Goal: Transaction & Acquisition: Book appointment/travel/reservation

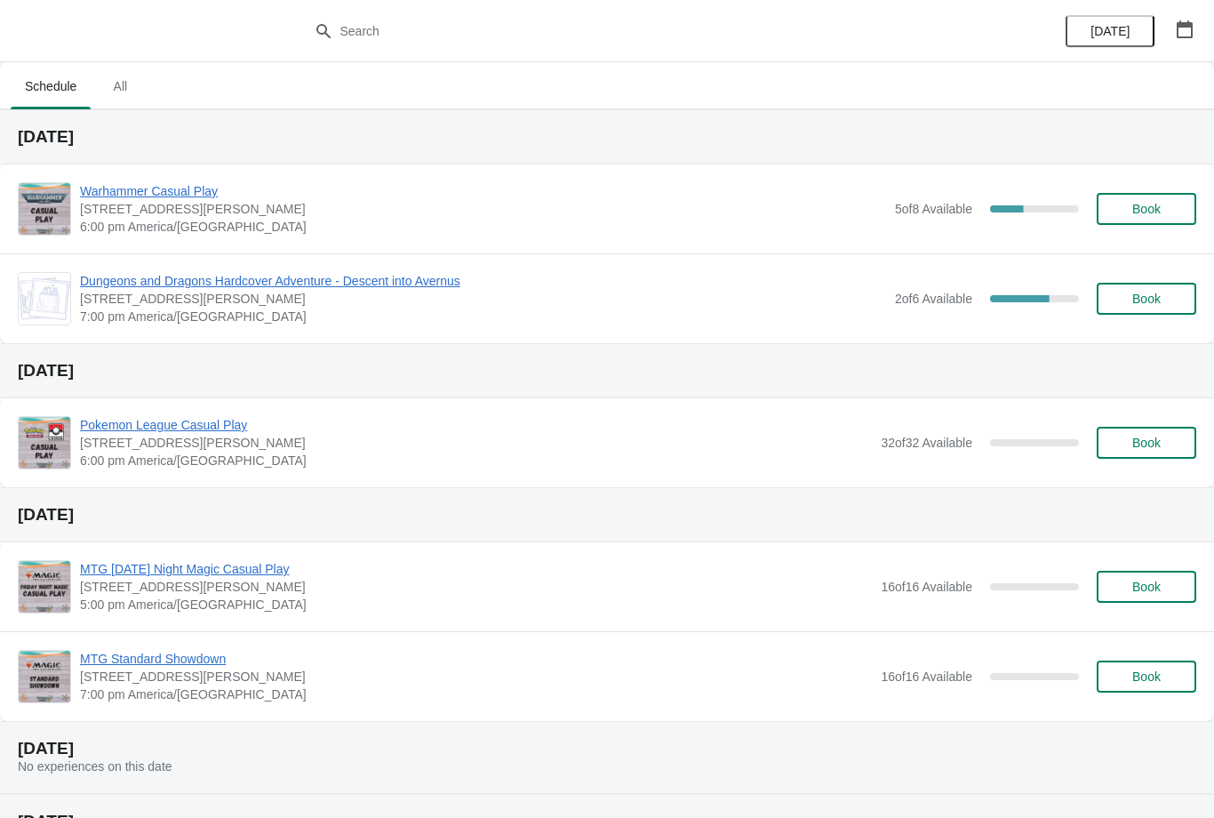
click at [1161, 202] on span "Book" at bounding box center [1147, 209] width 68 height 14
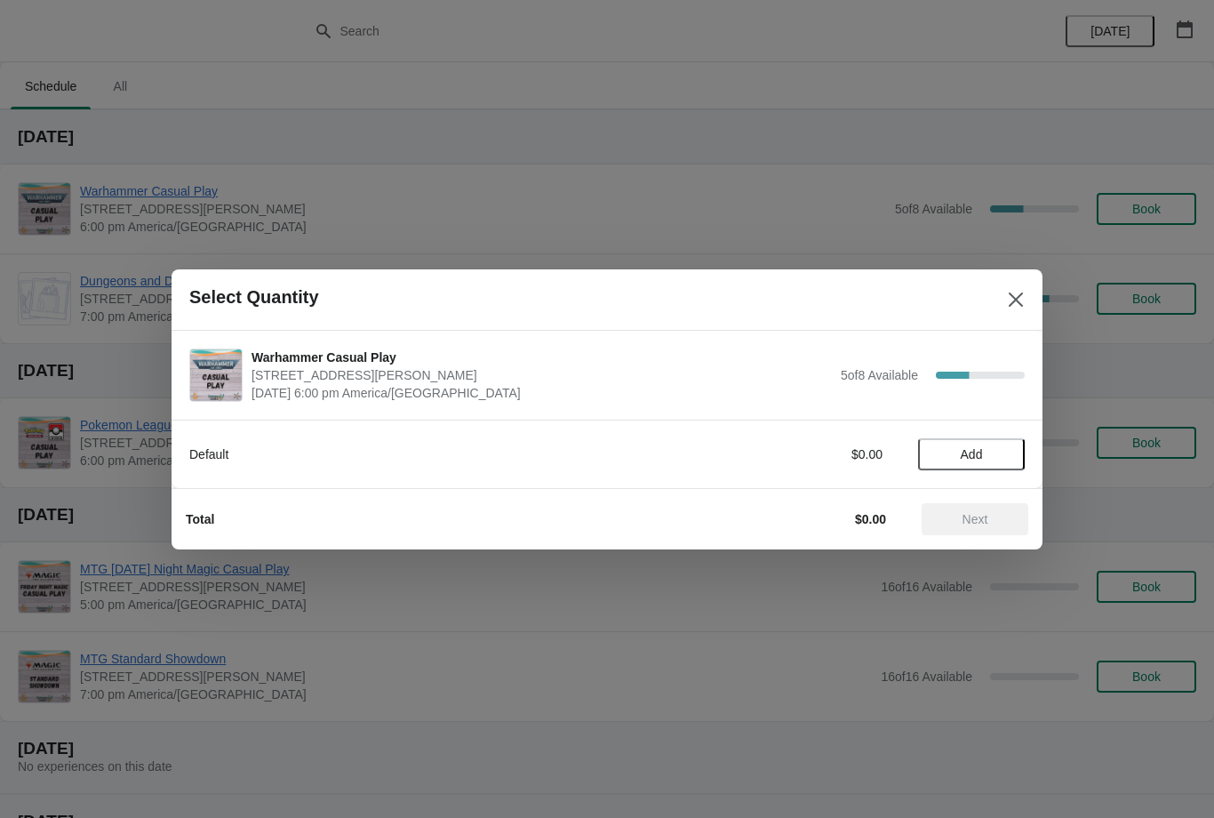
click at [1000, 426] on div "Default $0.00 Add" at bounding box center [606, 445] width 835 height 50
click at [996, 453] on span "Add" at bounding box center [971, 454] width 75 height 14
click at [979, 520] on span "Next" at bounding box center [975, 519] width 26 height 14
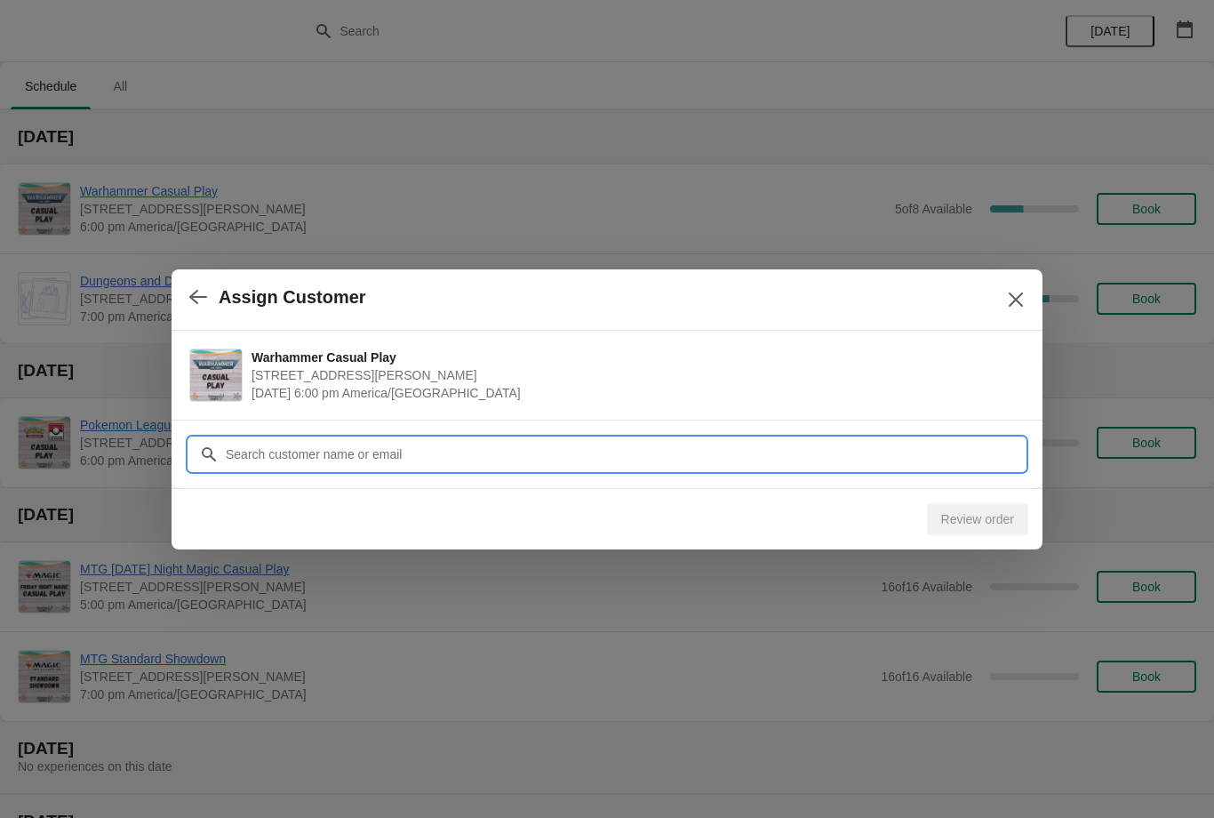
click at [863, 448] on input "Customer" at bounding box center [625, 454] width 800 height 32
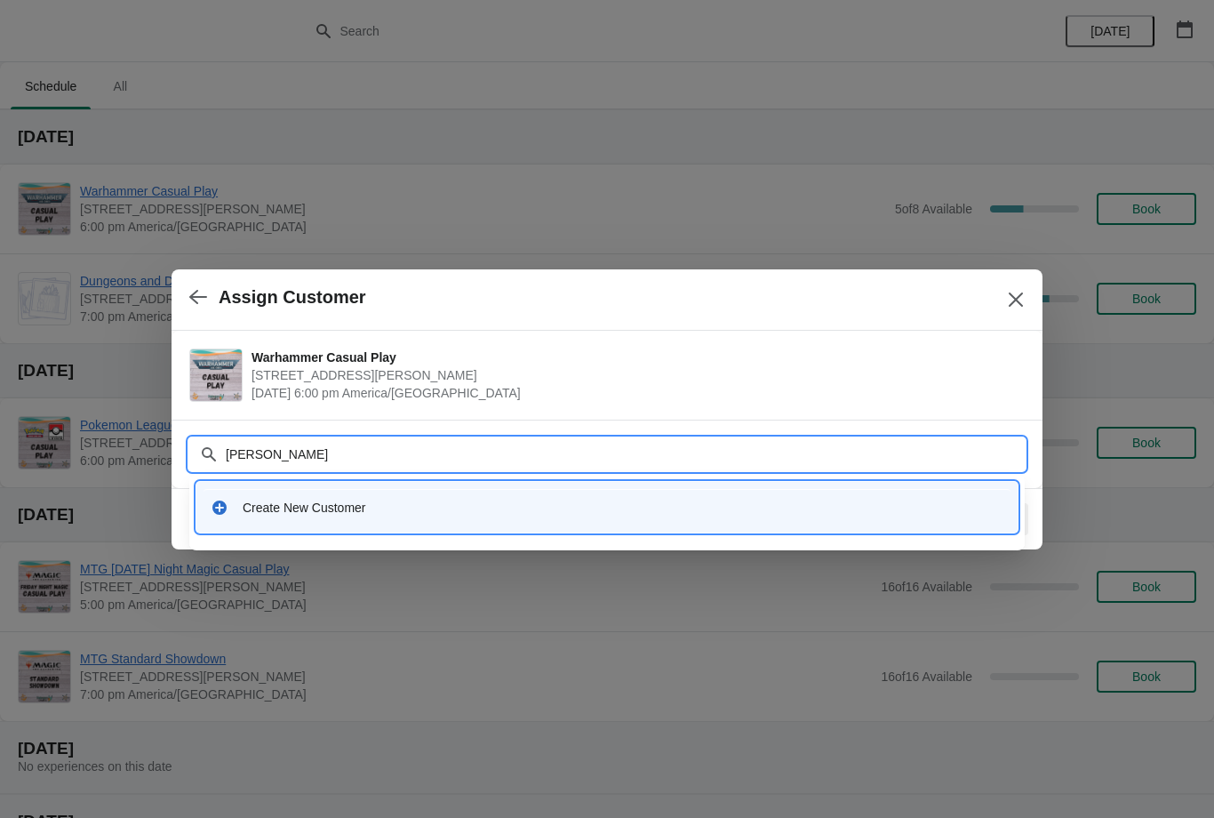
type input "Stephen"
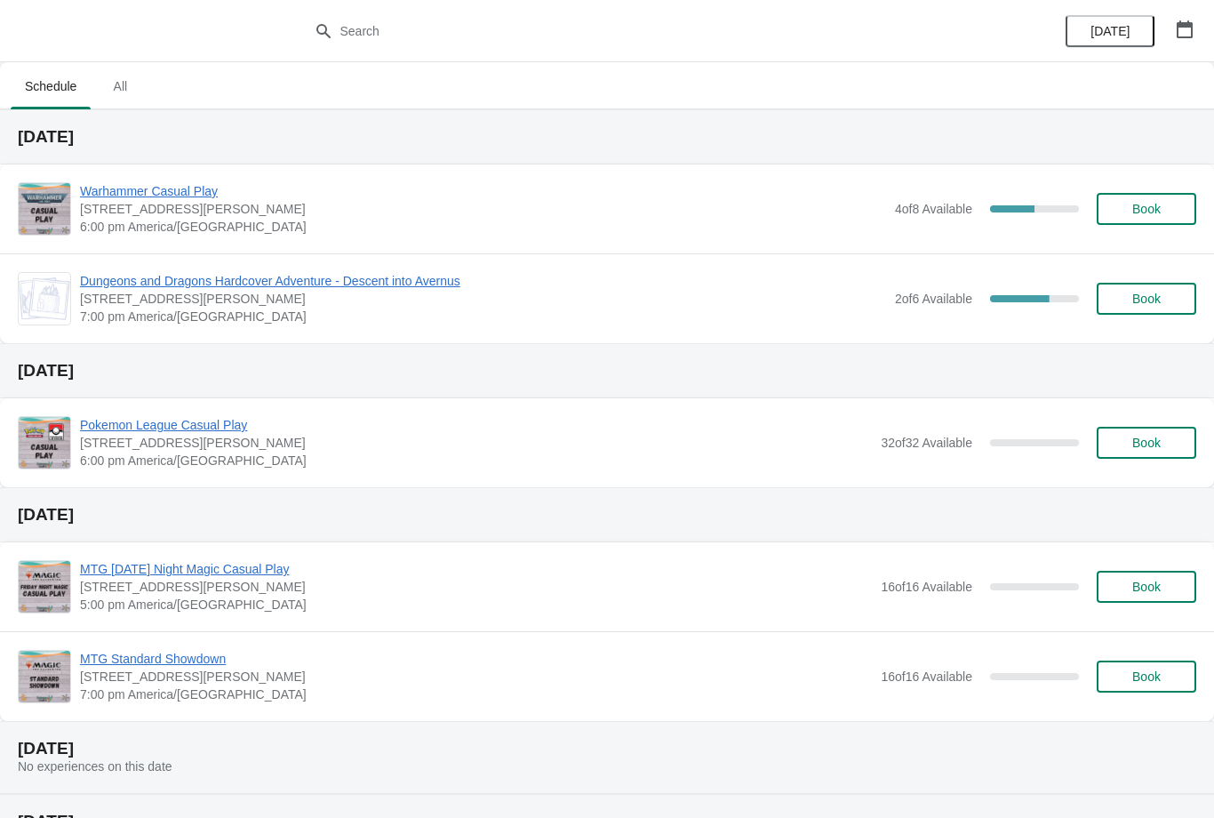
click at [454, 267] on div "Dungeons and Dragons Hardcover Adventure - Descent into Avernus 2040 Louetta Rd…" at bounding box center [607, 298] width 1214 height 90
click at [460, 284] on span "Dungeons and Dragons Hardcover Adventure - Descent into Avernus" at bounding box center [483, 281] width 806 height 18
click at [1161, 291] on span "Book" at bounding box center [1146, 298] width 28 height 14
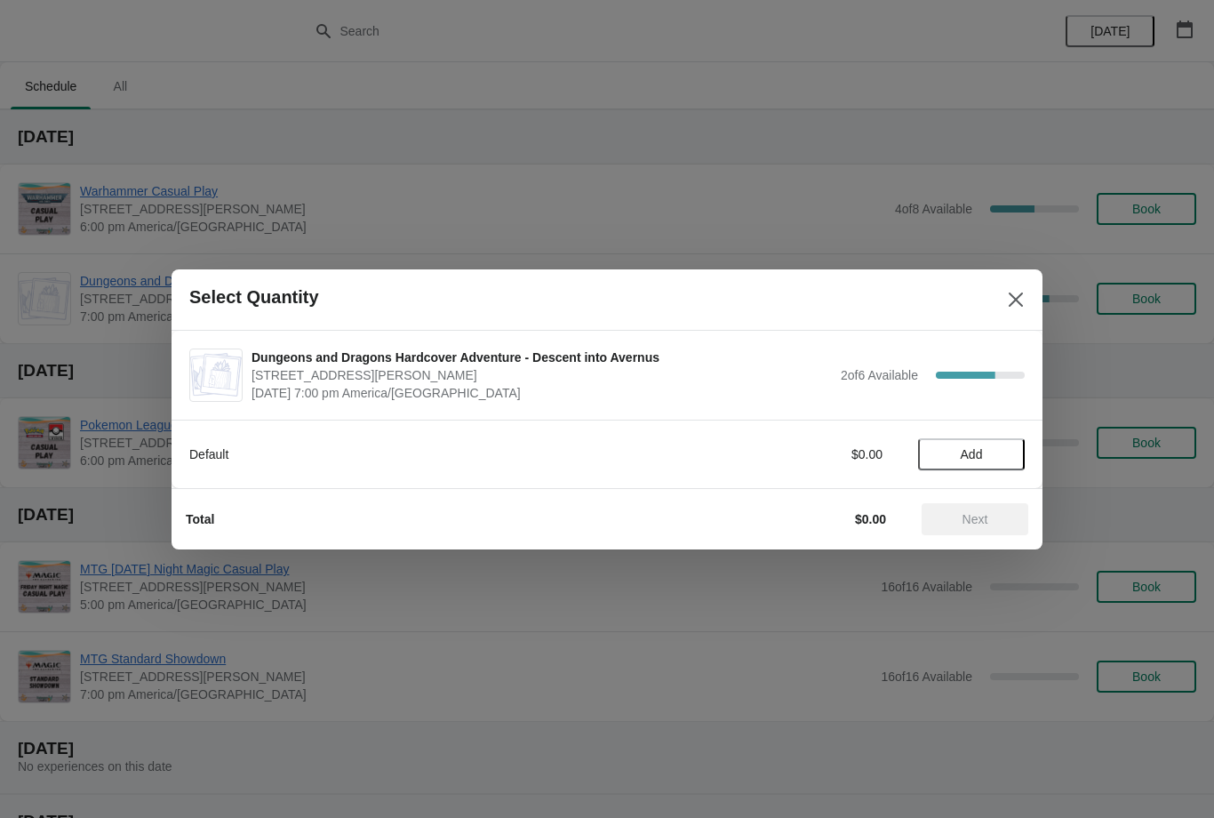
click at [1017, 289] on button "Close" at bounding box center [1016, 299] width 32 height 32
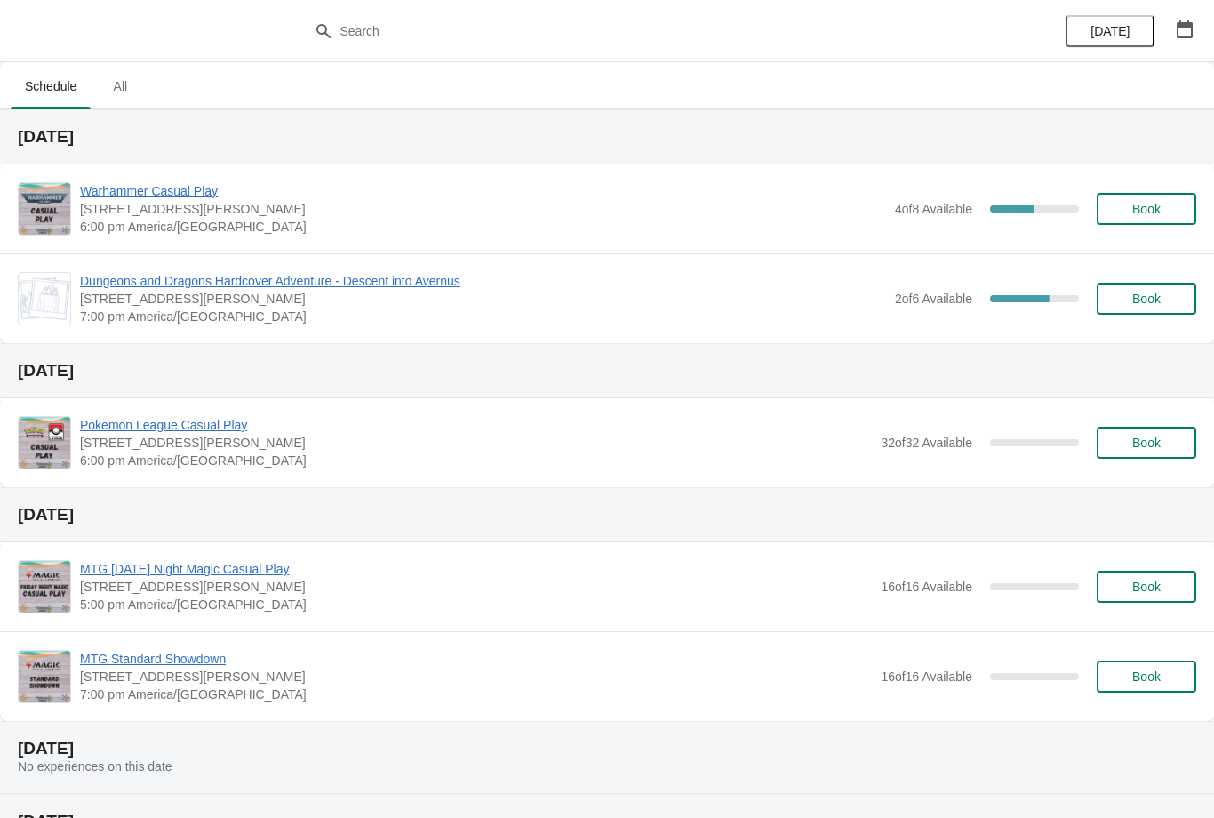
click at [395, 285] on span "Dungeons and Dragons Hardcover Adventure - Descent into Avernus" at bounding box center [483, 281] width 806 height 18
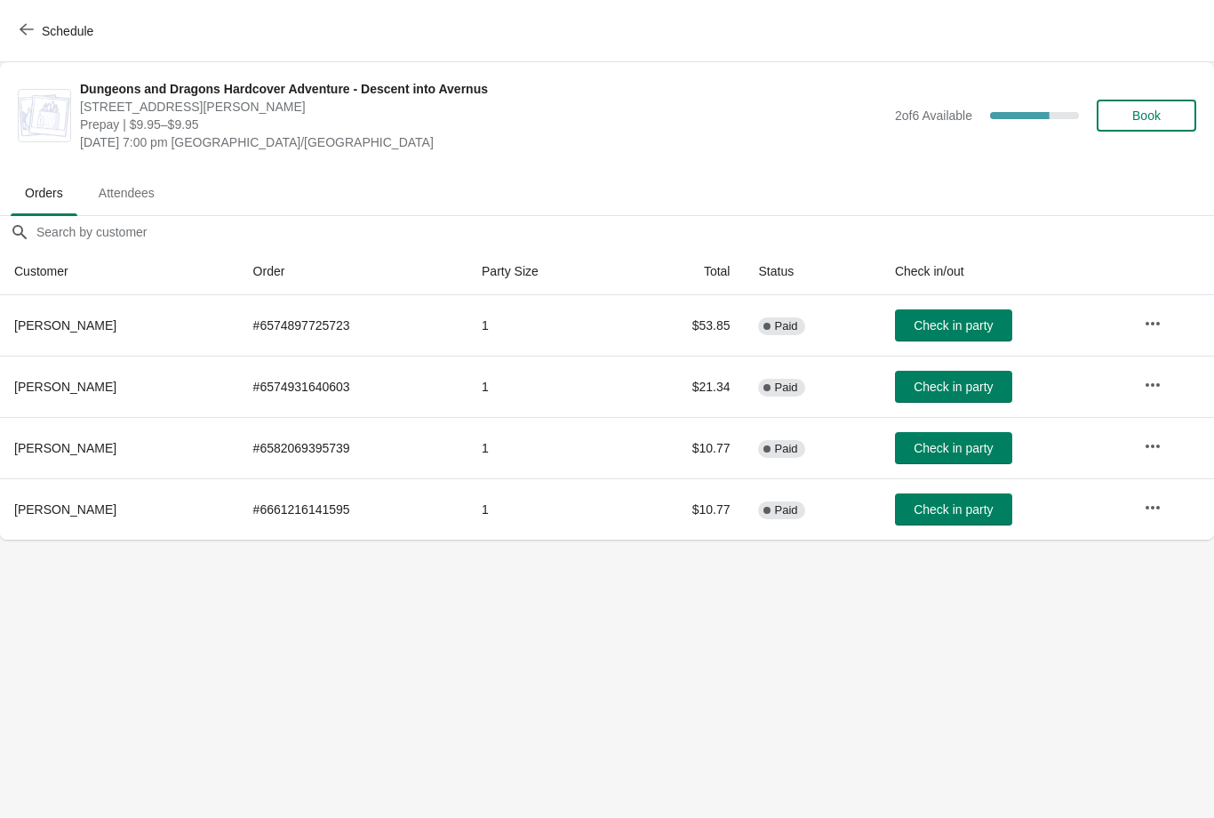
click at [987, 521] on button "Check in party" at bounding box center [953, 509] width 117 height 32
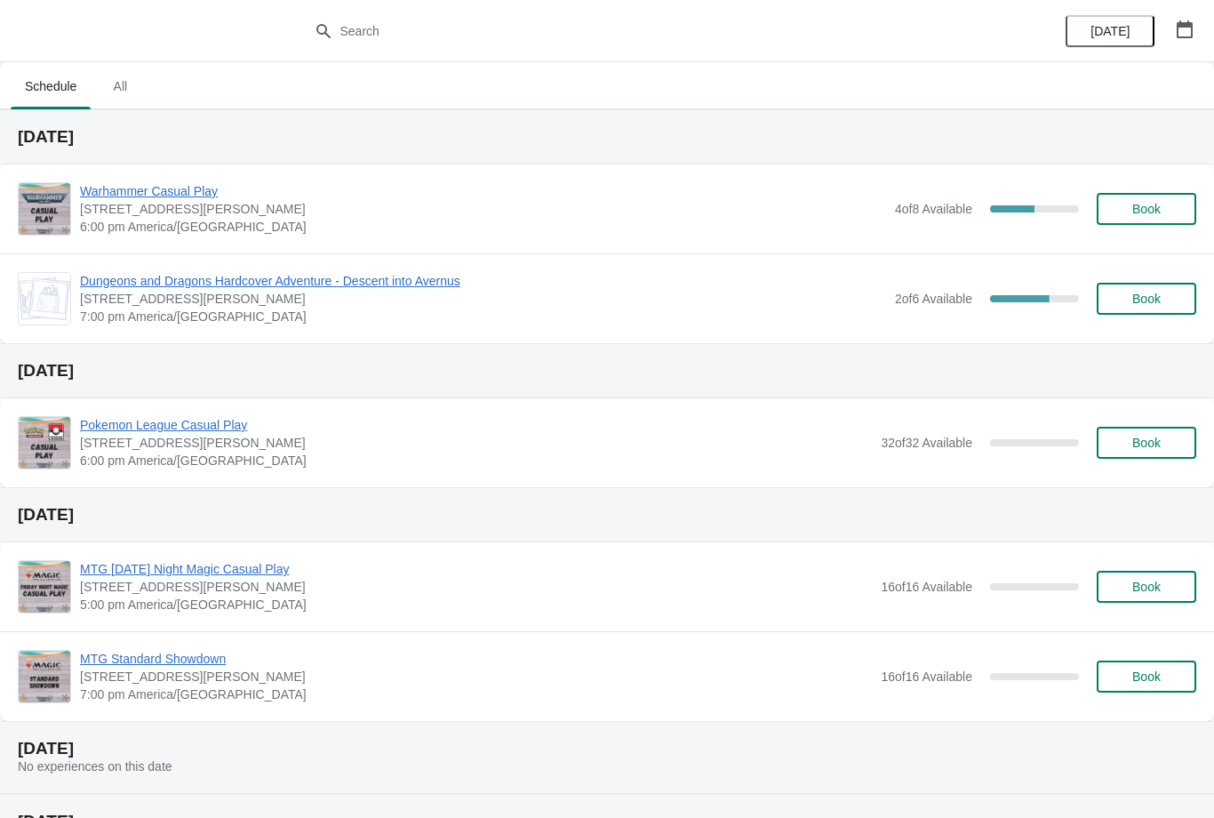
click at [1137, 306] on span "Book" at bounding box center [1146, 298] width 28 height 14
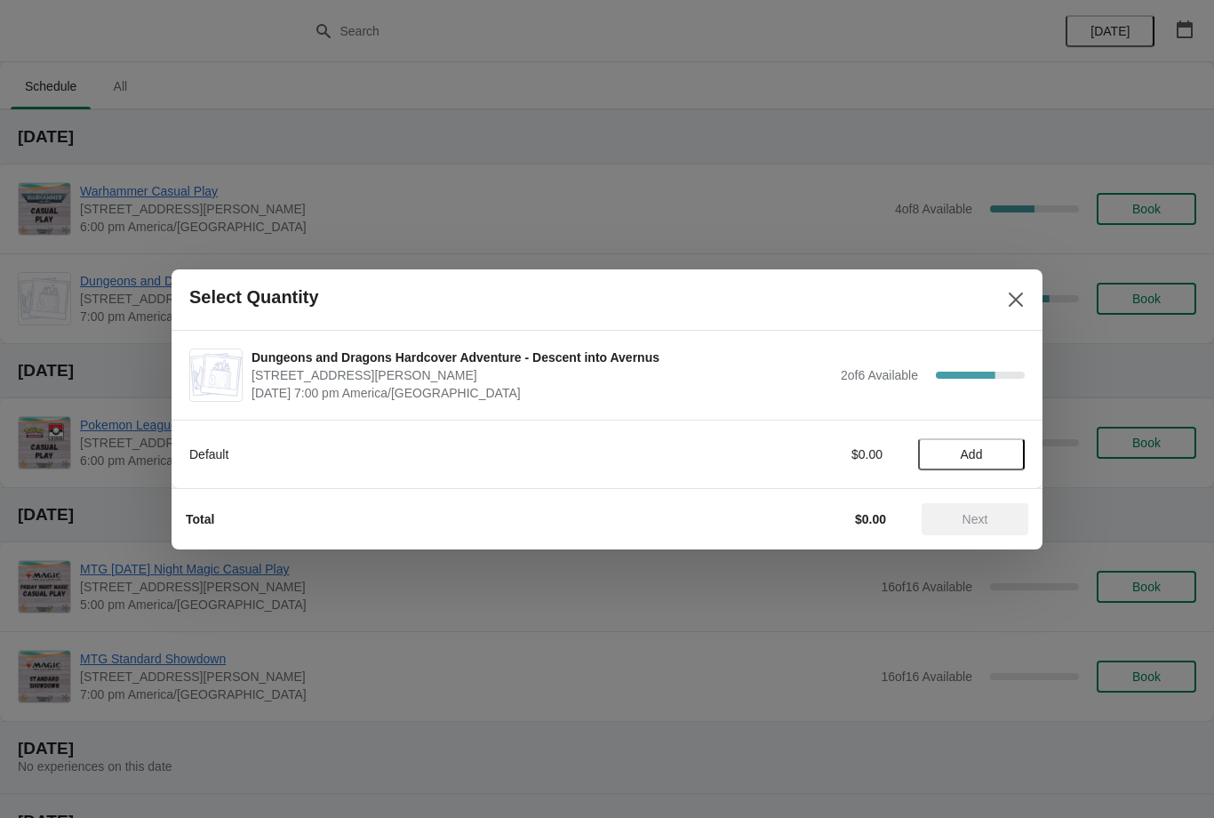
click at [1001, 458] on span "Add" at bounding box center [971, 454] width 75 height 14
click at [989, 515] on span "Next" at bounding box center [975, 519] width 78 height 14
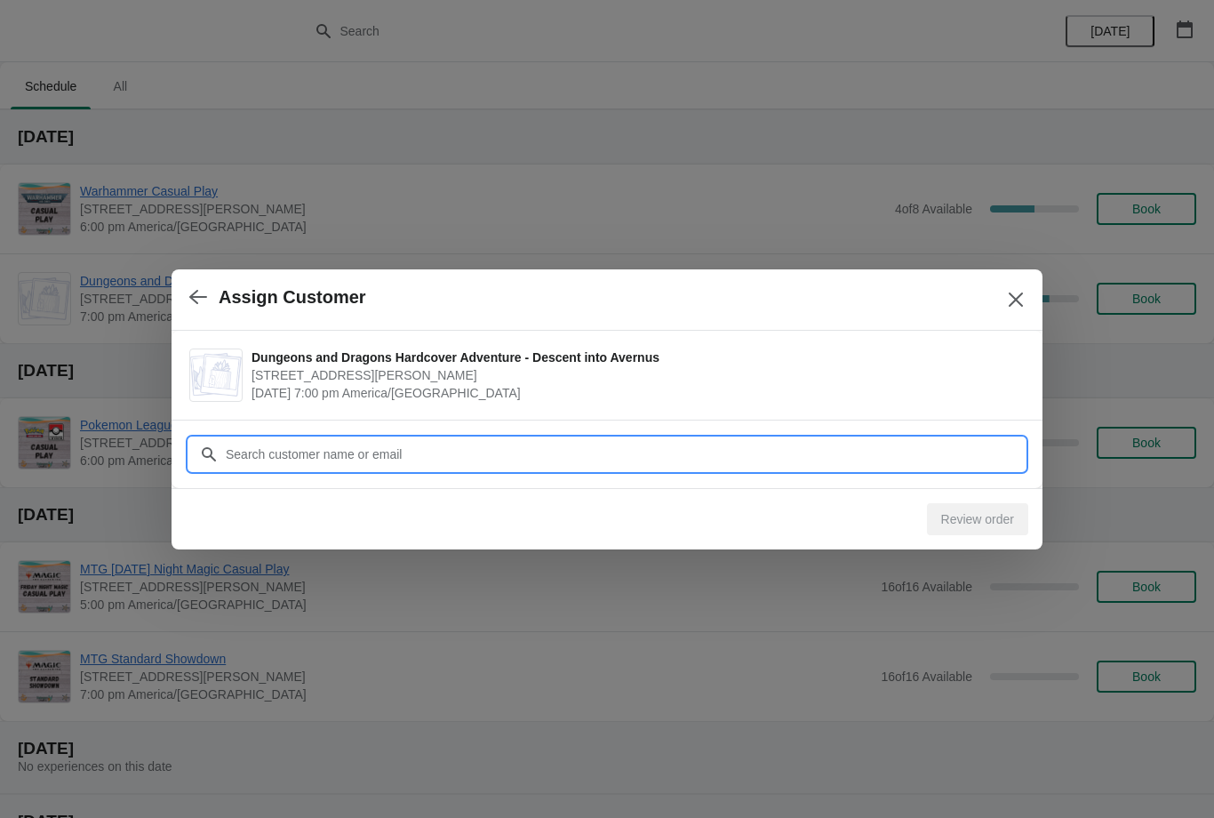
click at [926, 452] on input "Customer" at bounding box center [625, 454] width 800 height 32
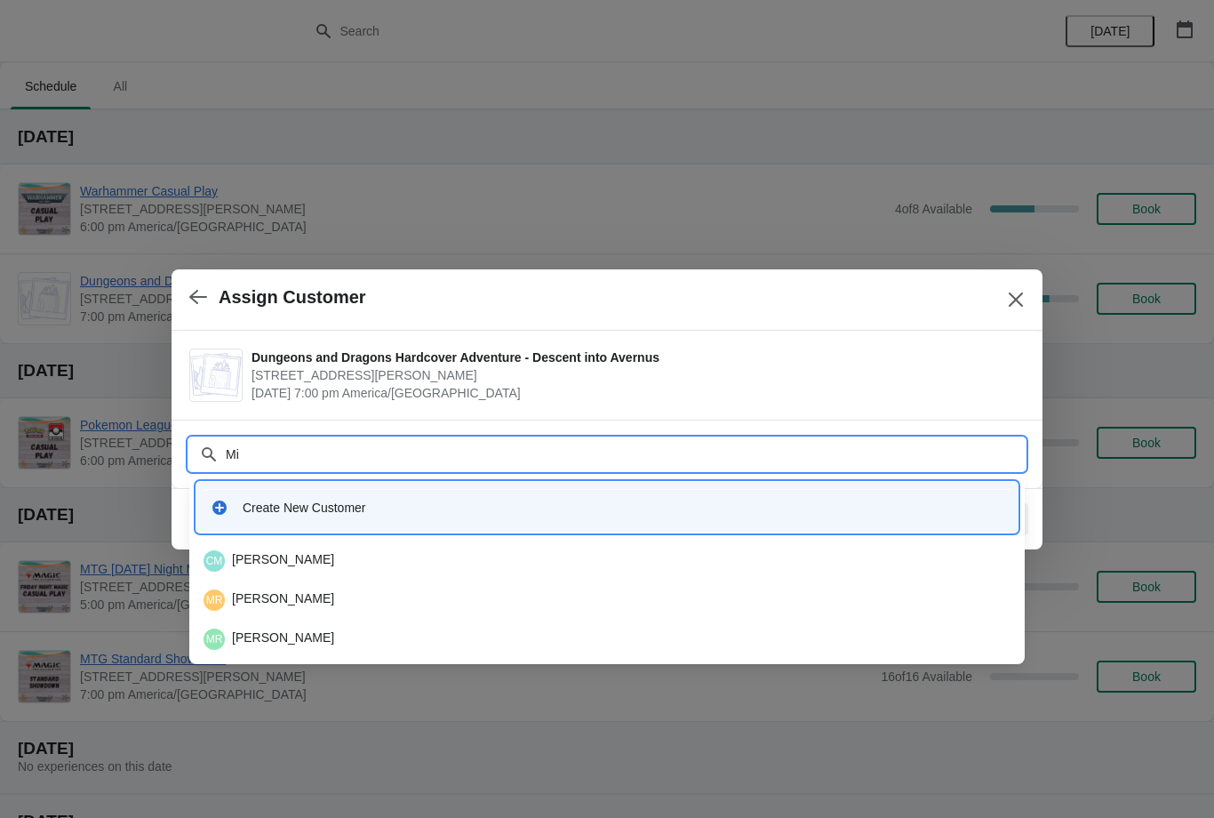
type input "M"
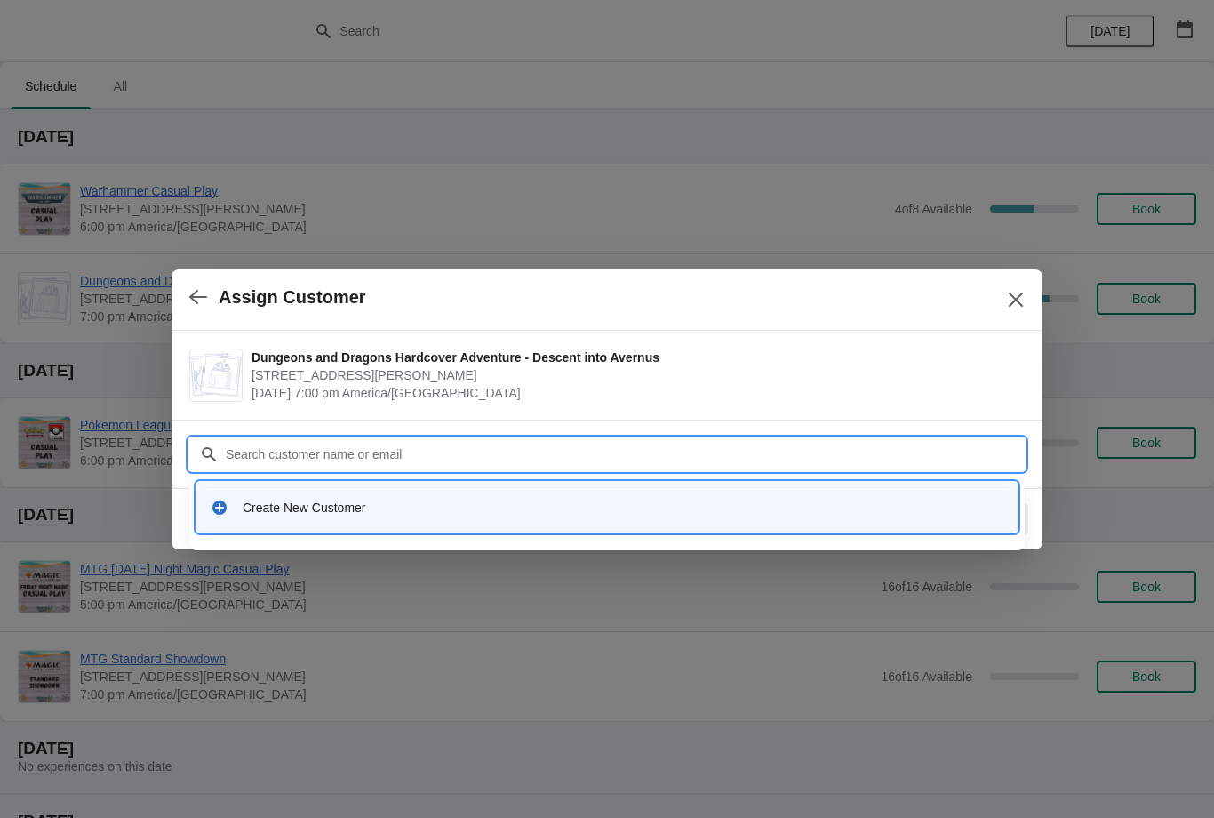
type input "R"
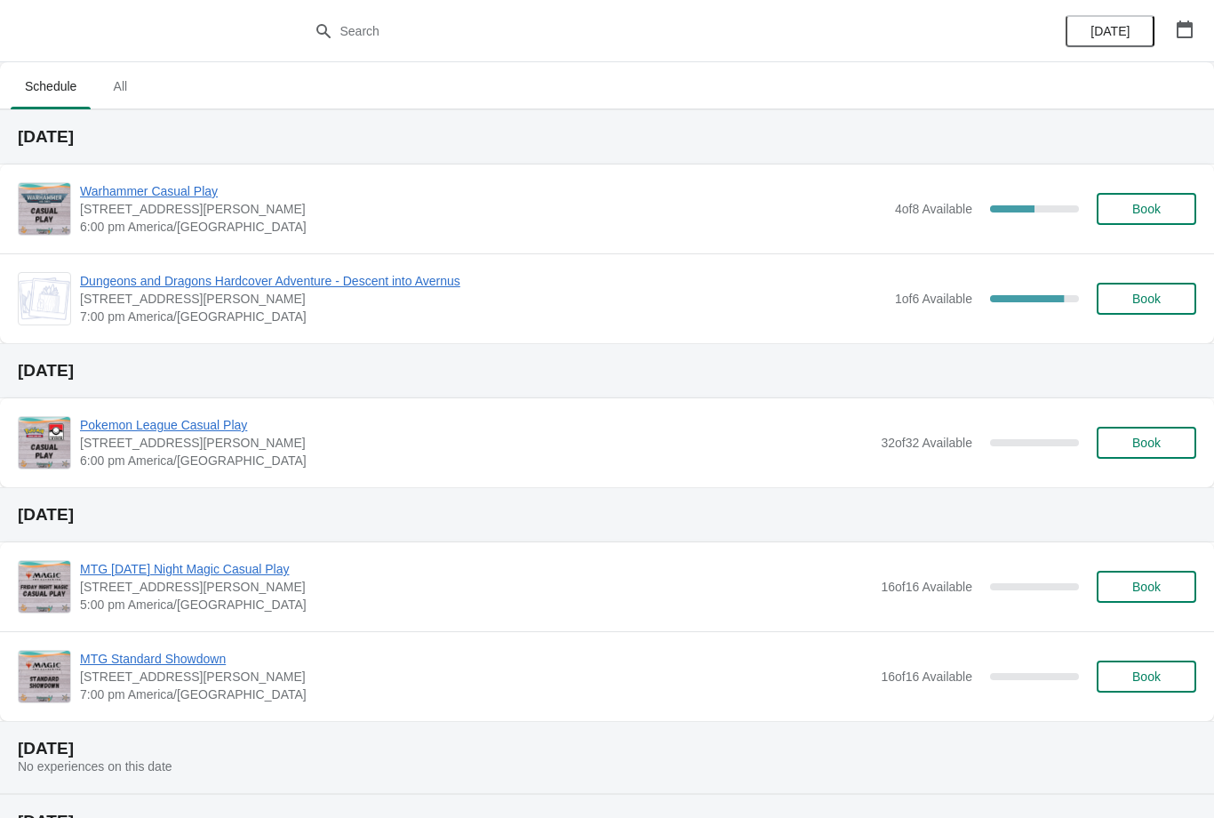
click at [1153, 293] on span "Book" at bounding box center [1146, 298] width 28 height 14
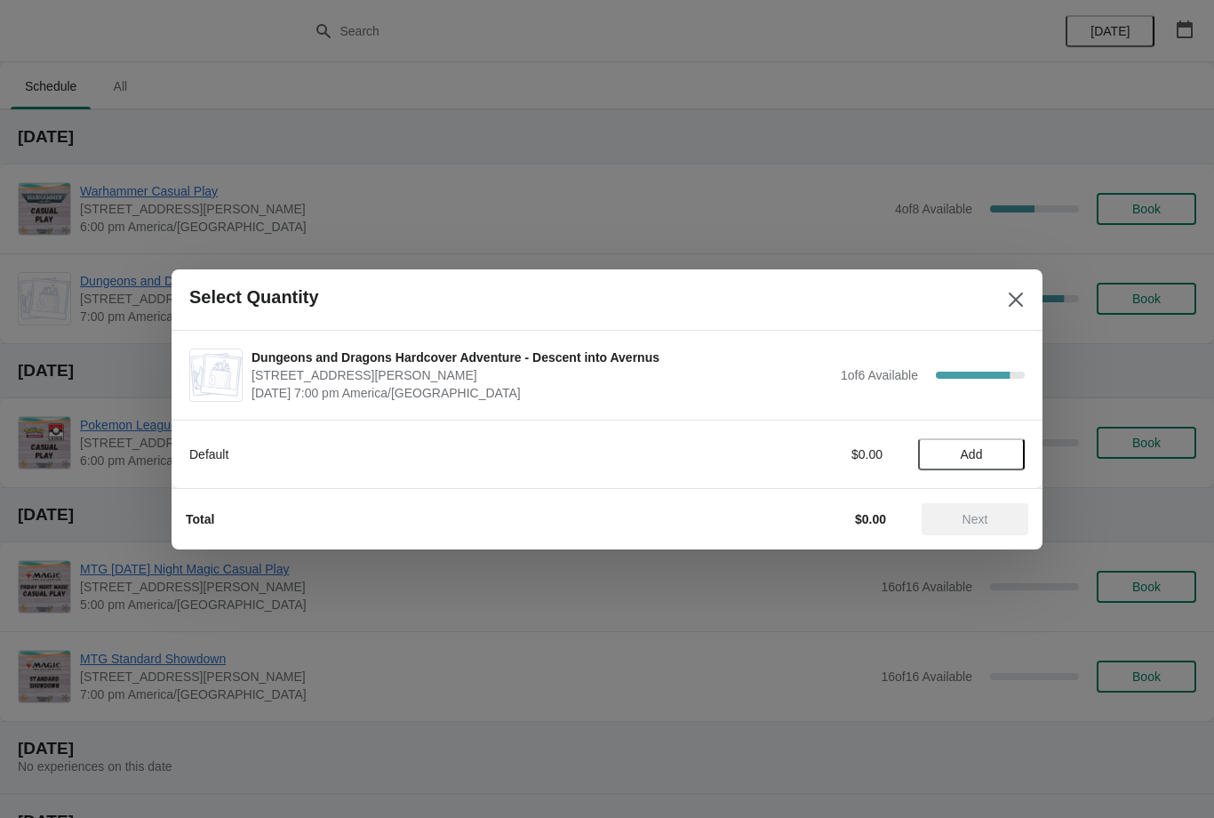
click at [1043, 277] on div at bounding box center [607, 409] width 1214 height 818
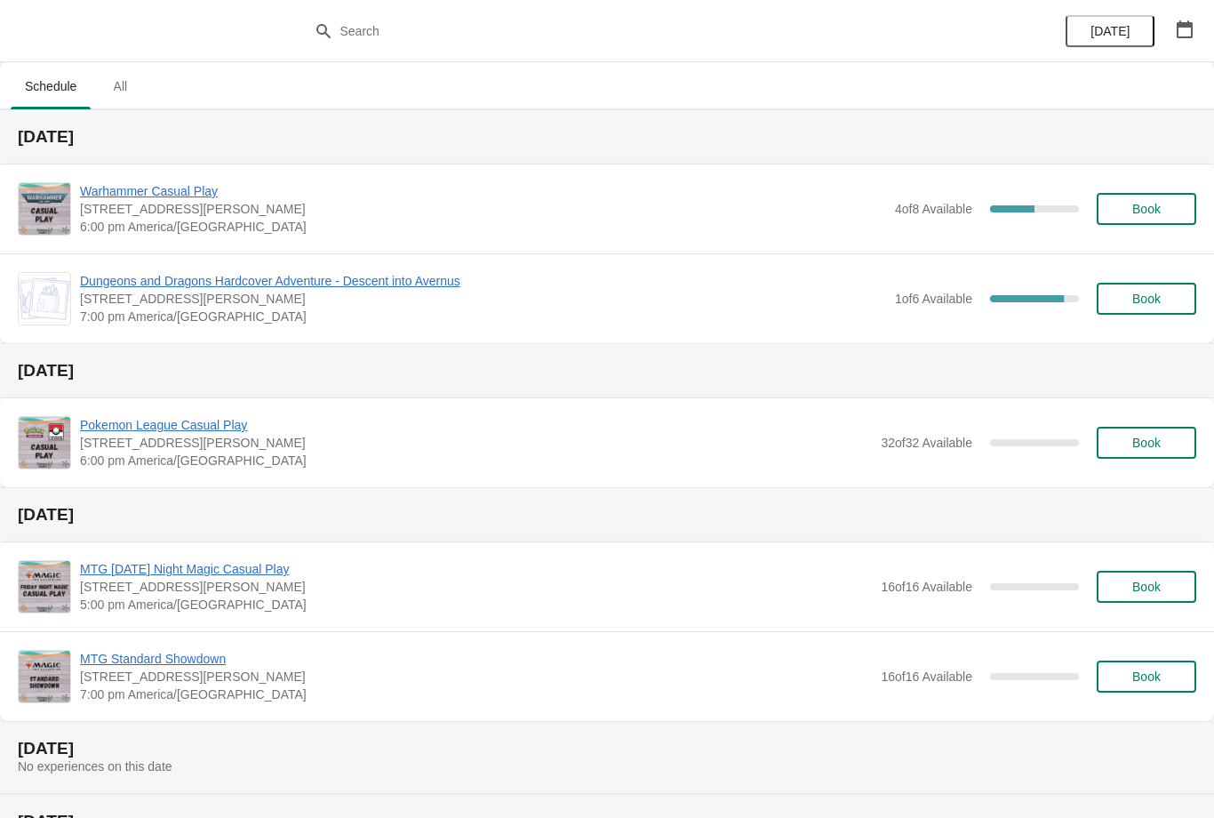
click at [1049, 283] on div "1 of 6 Available 83.33333333333334 %" at bounding box center [987, 299] width 184 height 32
click at [377, 275] on span "Dungeons and Dragons Hardcover Adventure - Descent into Avernus" at bounding box center [483, 281] width 806 height 18
